Goal: Information Seeking & Learning: Check status

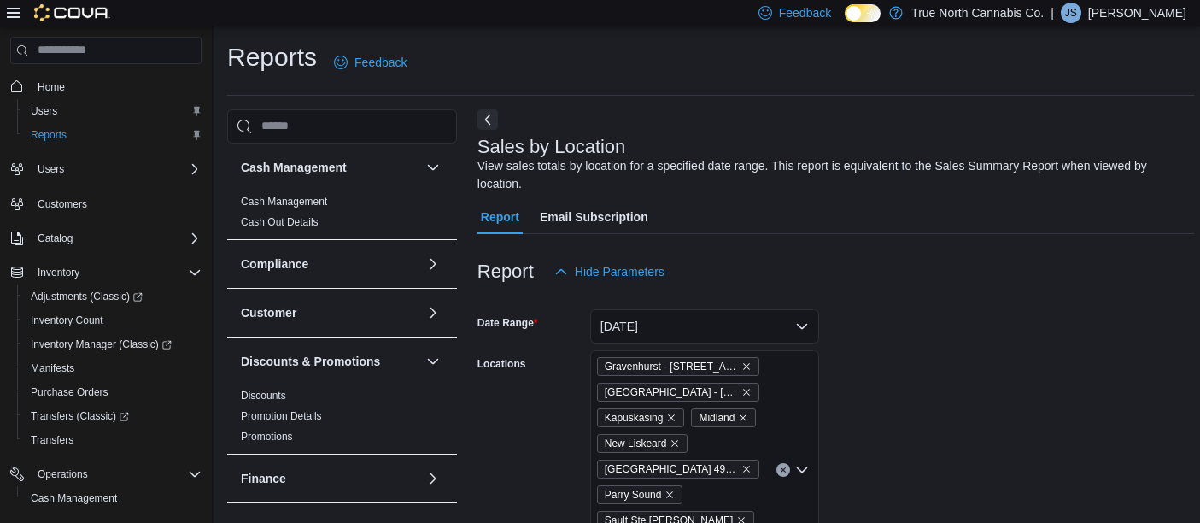
scroll to position [791, 0]
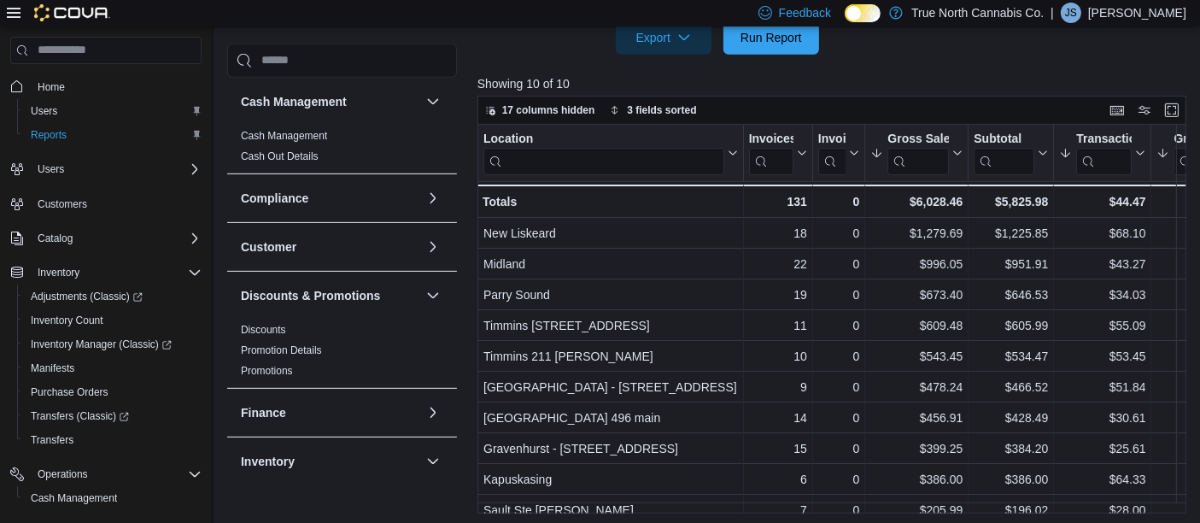
scroll to position [791, 0]
